Goal: Task Accomplishment & Management: Use online tool/utility

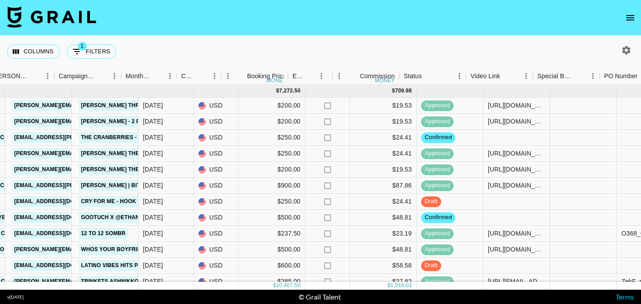
scroll to position [0, 375]
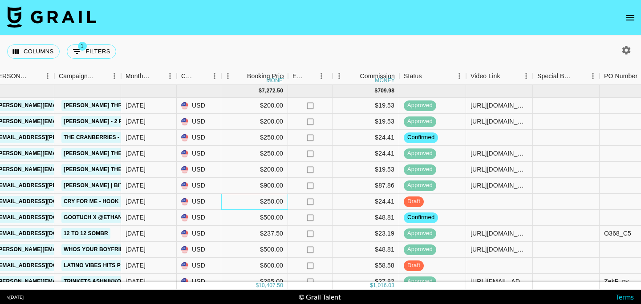
click at [271, 201] on div "$250.00" at bounding box center [254, 202] width 67 height 16
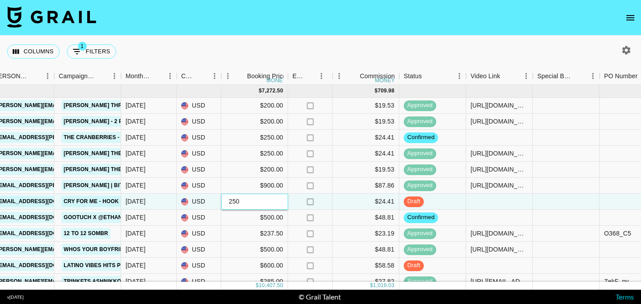
click at [236, 203] on input "250" at bounding box center [254, 201] width 65 height 7
click at [233, 203] on input "250" at bounding box center [254, 201] width 65 height 7
type input "50"
click at [349, 203] on div "$4.88" at bounding box center [365, 202] width 67 height 16
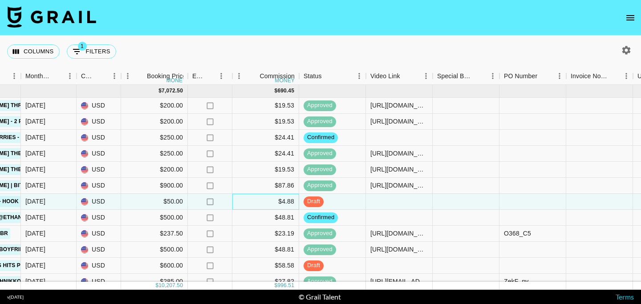
scroll to position [0, 485]
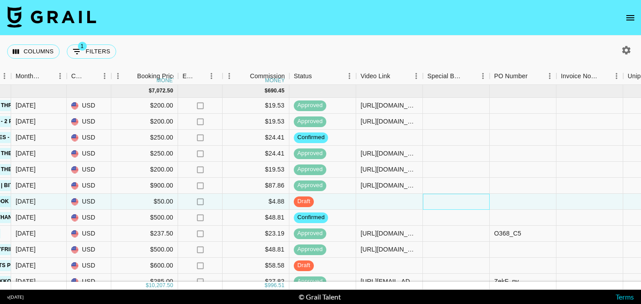
click at [444, 204] on div at bounding box center [456, 202] width 67 height 16
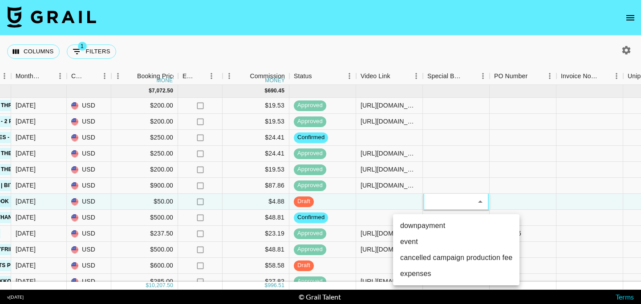
click at [440, 262] on li "cancelled campaign production fee" at bounding box center [456, 258] width 126 height 16
type input "cancelled campaign production fee"
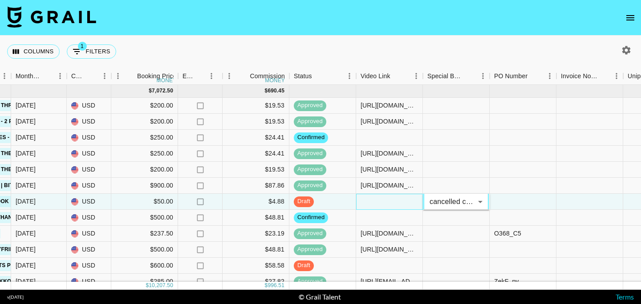
click at [395, 203] on div at bounding box center [389, 202] width 67 height 16
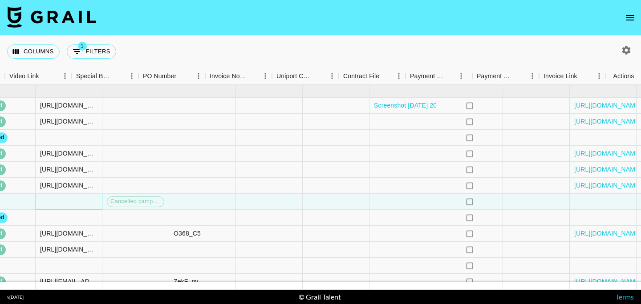
scroll to position [0, 836]
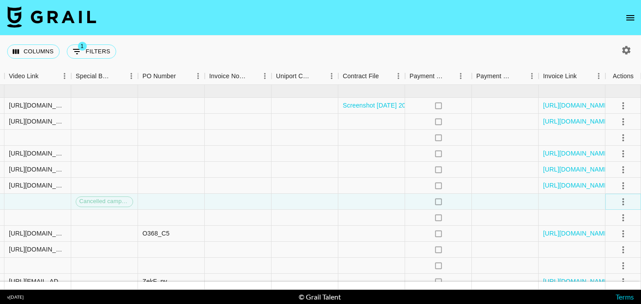
click at [622, 204] on icon "select merge strategy" at bounding box center [623, 201] width 2 height 7
click at [593, 286] on div "Approve" at bounding box center [603, 285] width 27 height 11
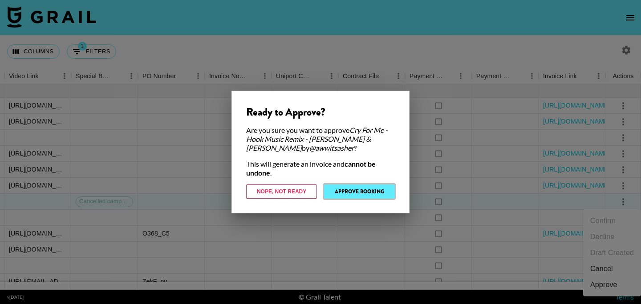
click at [367, 194] on button "Approve Booking" at bounding box center [359, 192] width 71 height 14
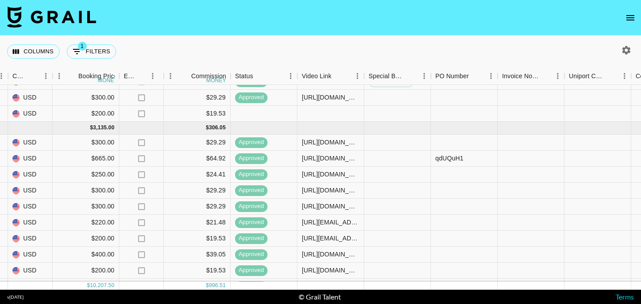
scroll to position [237, 544]
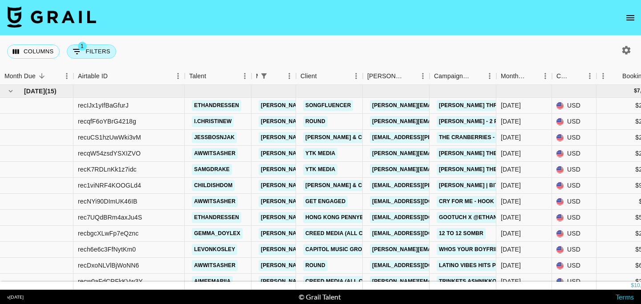
click at [102, 54] on button "1 Filters" at bounding box center [91, 51] width 49 height 14
select select "managerIds"
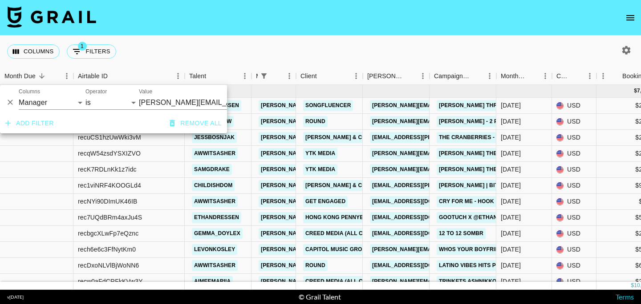
click at [170, 106] on input "[PERSON_NAME][EMAIL_ADDRESS][DOMAIN_NAME]" at bounding box center [193, 103] width 109 height 14
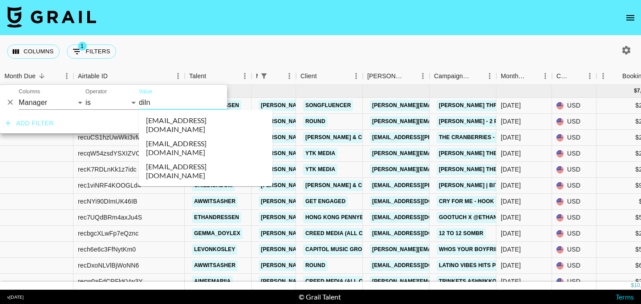
type input "dilna"
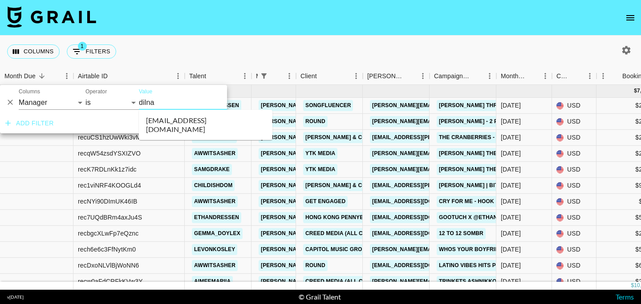
click at [216, 124] on li "dilnasheen.batool@grail-talent.com" at bounding box center [205, 124] width 133 height 23
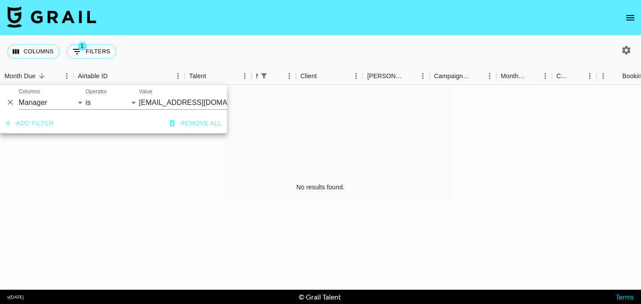
click at [631, 48] on button "button" at bounding box center [625, 50] width 15 height 15
select select "May '25"
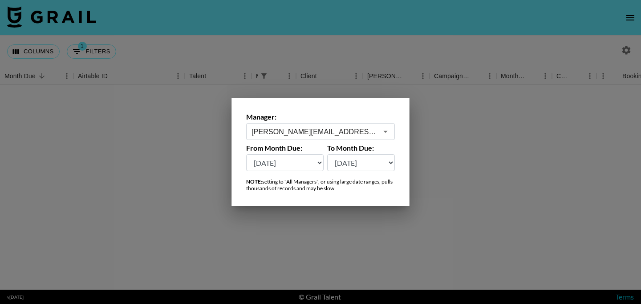
click at [301, 136] on input "[PERSON_NAME][EMAIL_ADDRESS][DOMAIN_NAME]" at bounding box center [314, 132] width 126 height 10
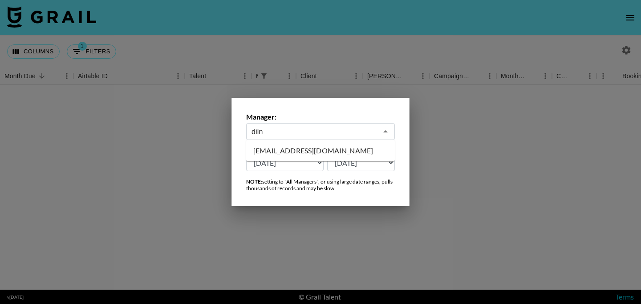
click at [326, 154] on li "dilnasheen.batool@grail-talent.com" at bounding box center [320, 151] width 149 height 14
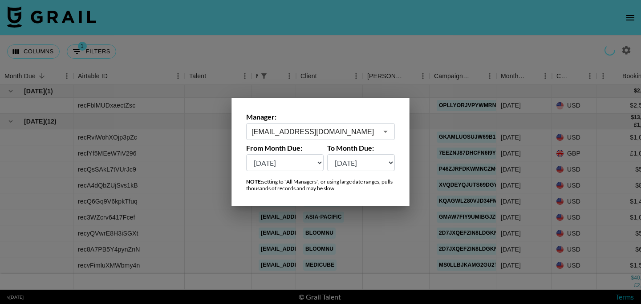
type input "dilnasheen.batool@grail-talent.com"
click at [355, 49] on div at bounding box center [320, 152] width 641 height 304
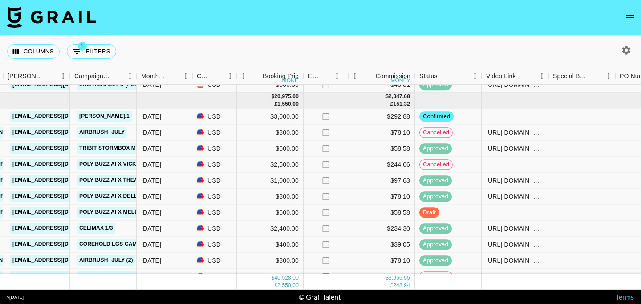
scroll to position [0, 359]
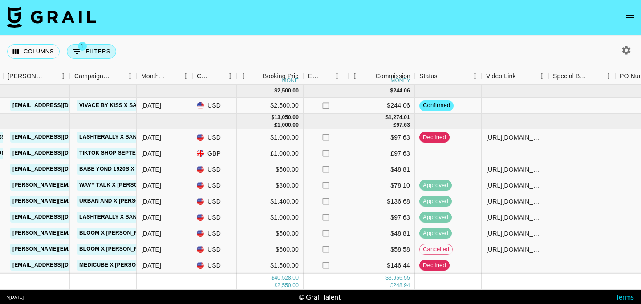
click at [102, 51] on button "1 Filters" at bounding box center [91, 51] width 49 height 14
select select "managerIds"
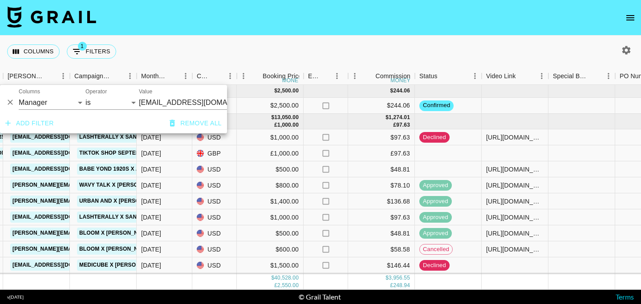
click at [174, 98] on input "dilnasheen.batool@grail-talent.com" at bounding box center [193, 103] width 109 height 14
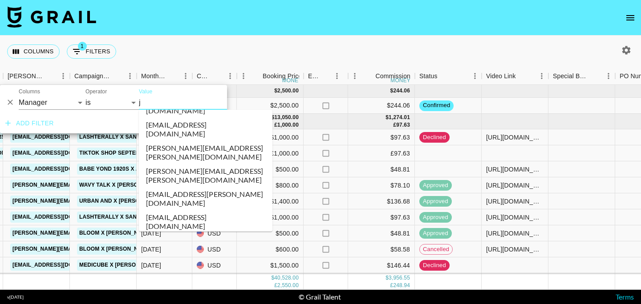
scroll to position [0, 0]
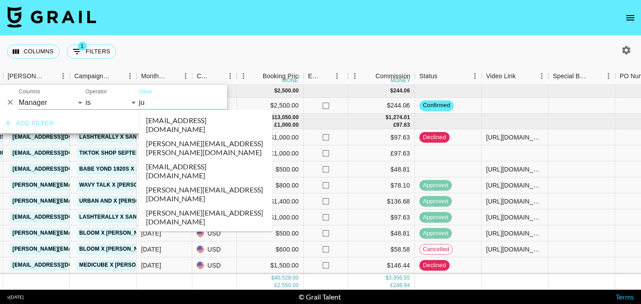
type input "jur"
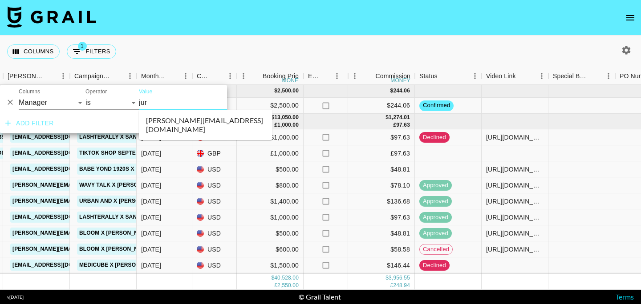
click at [208, 124] on li "[PERSON_NAME][EMAIL_ADDRESS][DOMAIN_NAME]" at bounding box center [205, 124] width 133 height 23
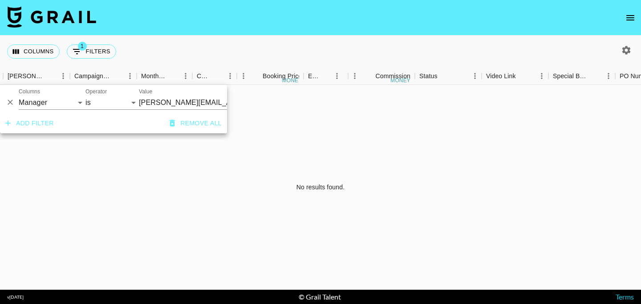
click at [628, 48] on icon "button" at bounding box center [626, 50] width 8 height 8
select select "May '25"
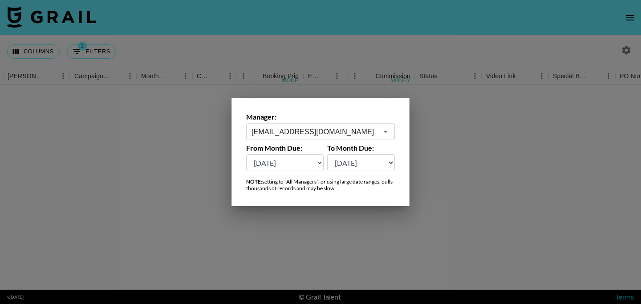
click at [282, 139] on div "dilnasheen.batool@grail-talent.com ​" at bounding box center [320, 131] width 149 height 17
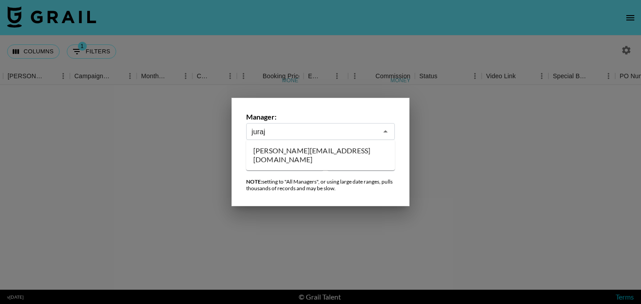
click at [304, 150] on li "[PERSON_NAME][EMAIL_ADDRESS][DOMAIN_NAME]" at bounding box center [320, 155] width 149 height 23
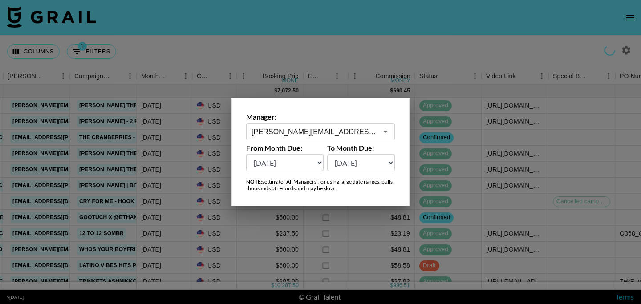
type input "[PERSON_NAME][EMAIL_ADDRESS][DOMAIN_NAME]"
click at [489, 165] on div at bounding box center [320, 152] width 641 height 304
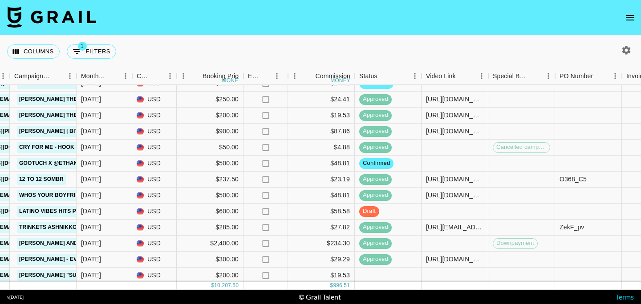
scroll to position [0, 420]
